Goal: Information Seeking & Learning: Check status

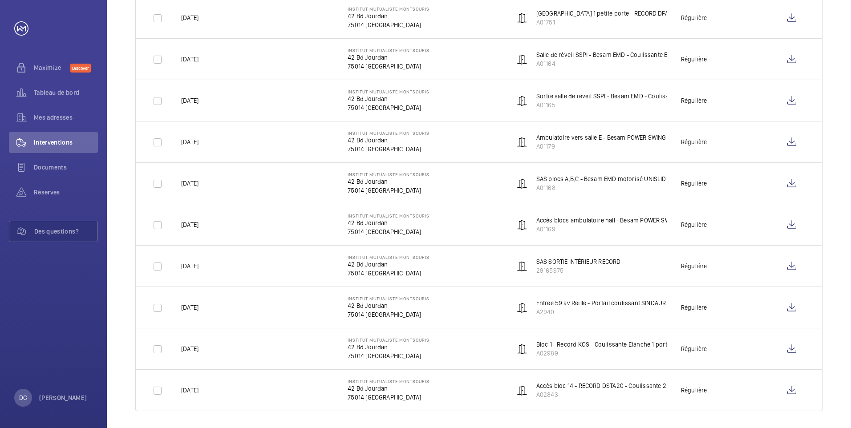
scroll to position [1007, 0]
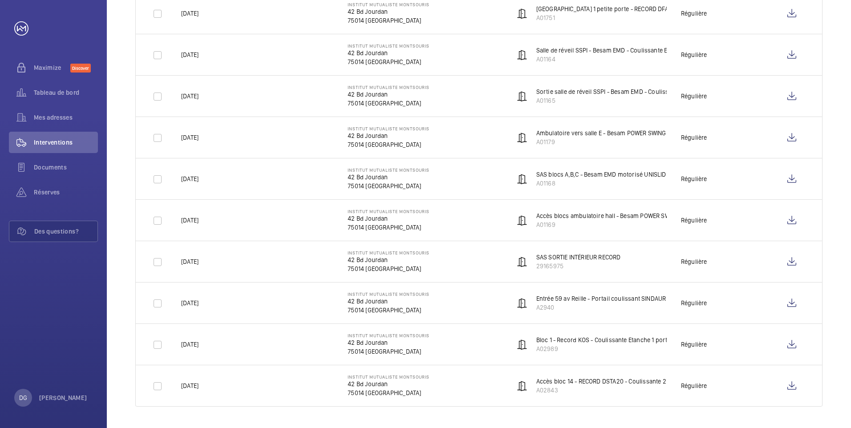
click at [691, 17] on div "Régulière" at bounding box center [694, 13] width 26 height 9
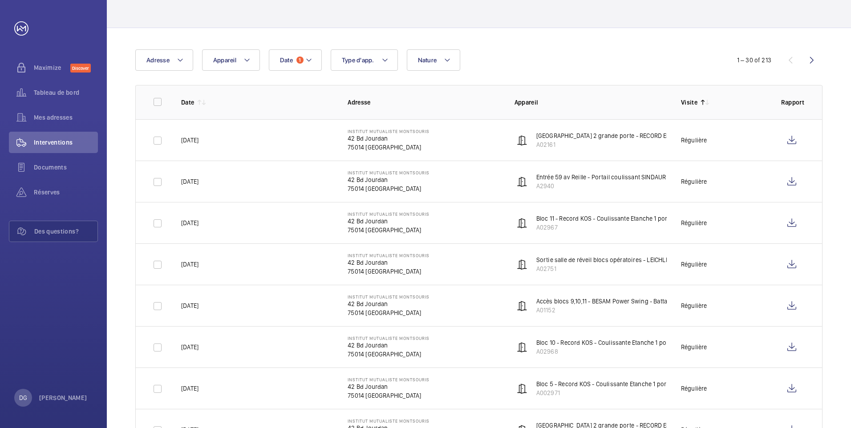
scroll to position [0, 0]
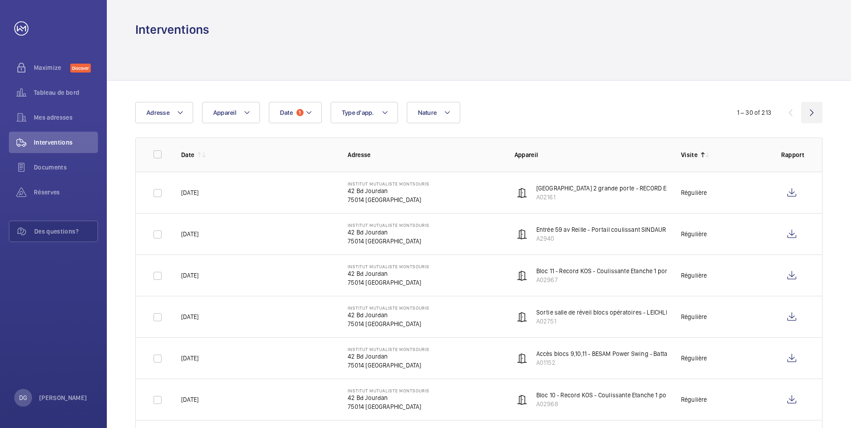
click at [812, 112] on wm-front-icon-button at bounding box center [811, 112] width 21 height 21
click at [810, 110] on wm-front-icon-button at bounding box center [811, 112] width 21 height 21
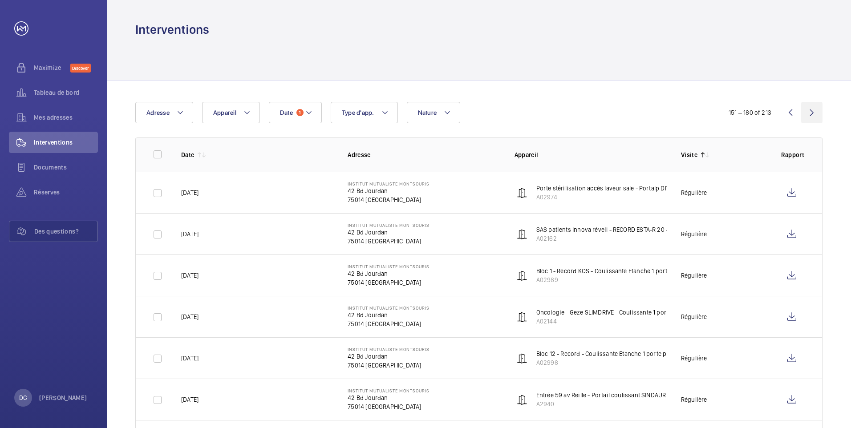
click at [810, 110] on wm-front-icon-button at bounding box center [811, 112] width 21 height 21
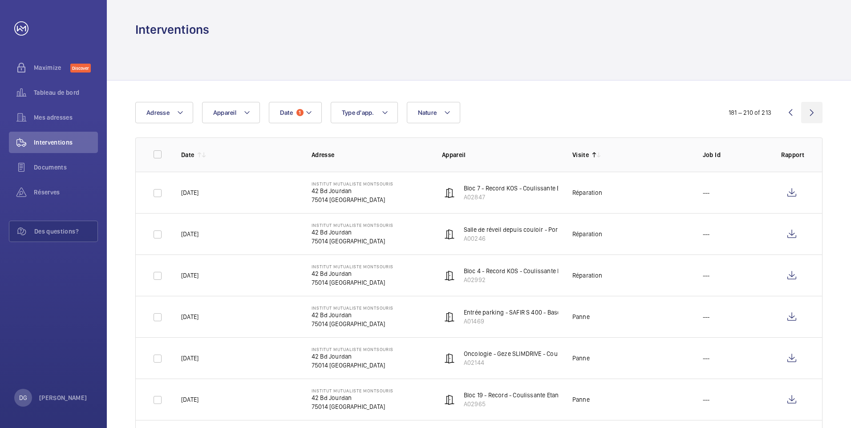
click at [808, 111] on wm-front-icon-button at bounding box center [811, 112] width 21 height 21
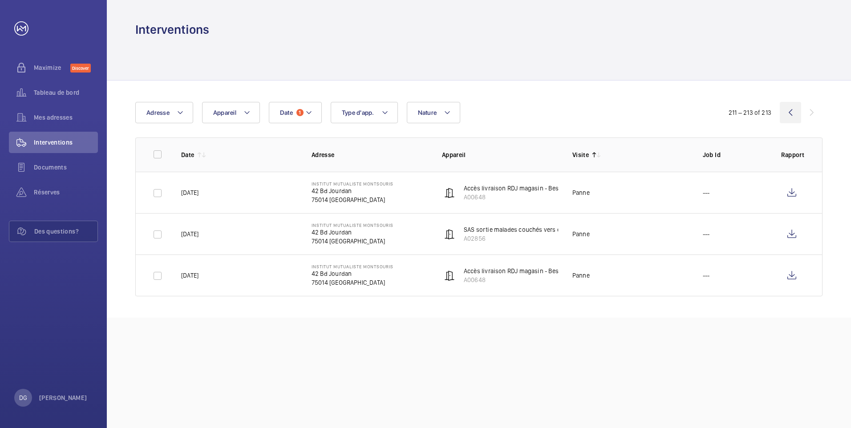
click at [788, 112] on wm-front-icon-button at bounding box center [790, 112] width 21 height 21
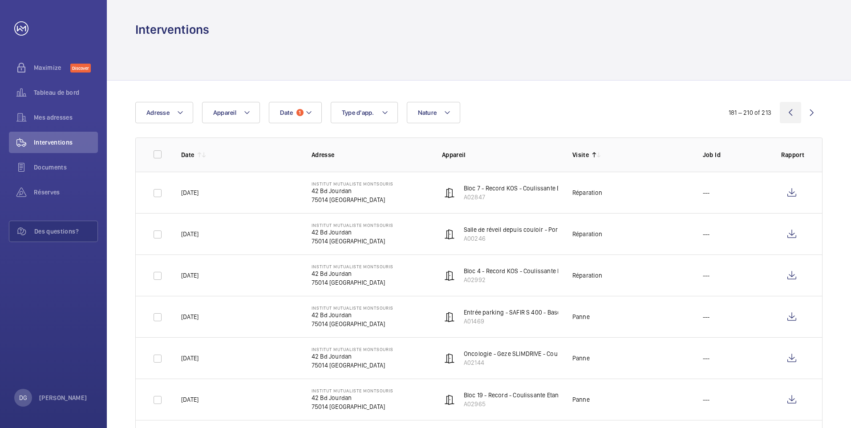
click at [788, 113] on wm-front-icon-button at bounding box center [790, 112] width 21 height 21
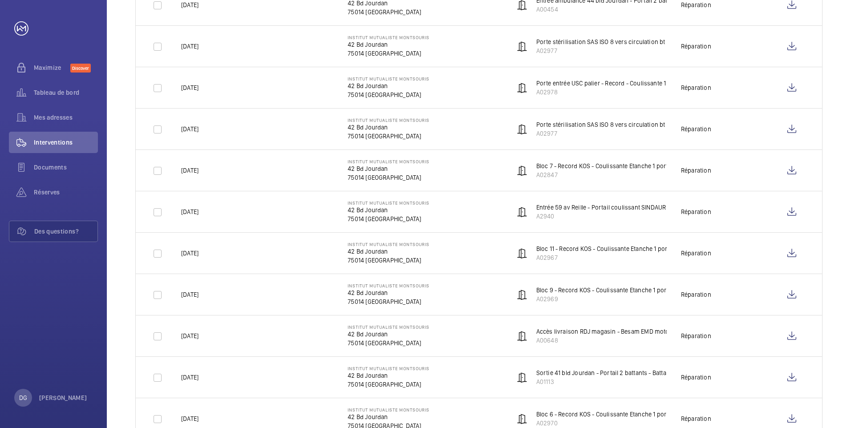
scroll to position [1007, 0]
